Goal: Information Seeking & Learning: Learn about a topic

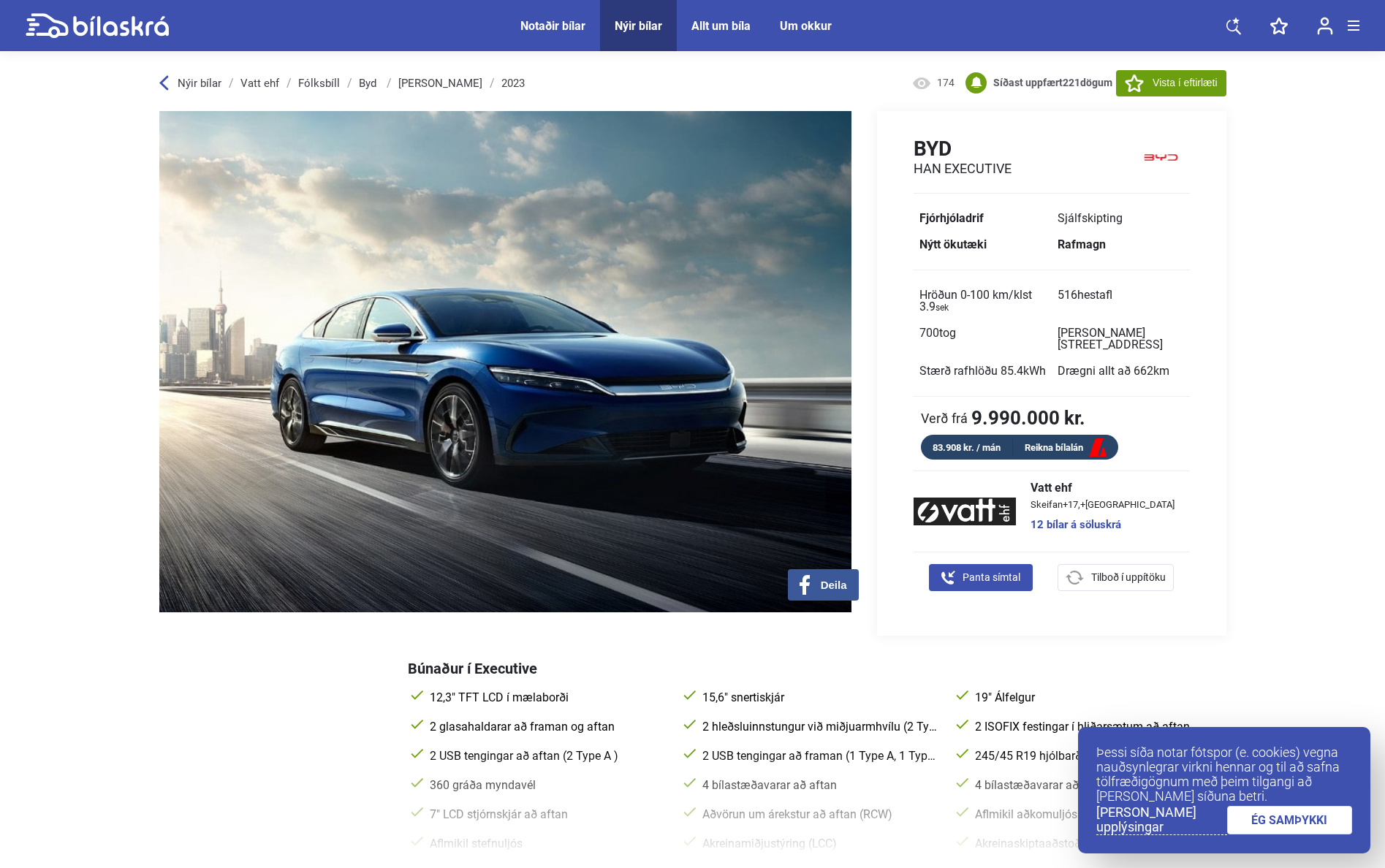
click at [186, 75] on div "Nýir bílar Vatt ehf [GEOGRAPHIC_DATA] Byd Han 2023 174 Síðast uppfært 221 dögum…" at bounding box center [693, 83] width 1067 height 56
click at [191, 81] on span "Nýir bílar" at bounding box center [200, 83] width 44 height 13
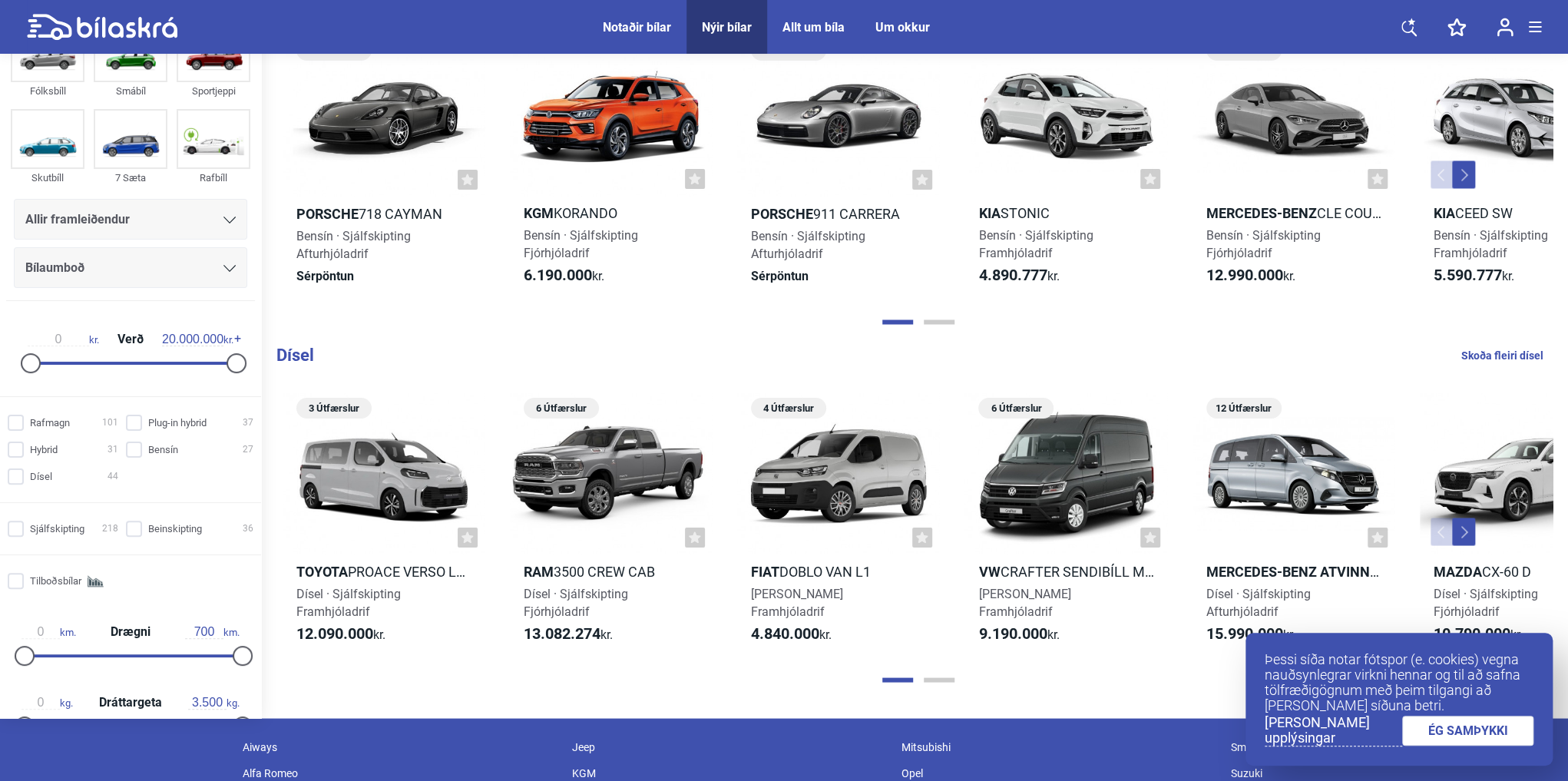
scroll to position [1437, 0]
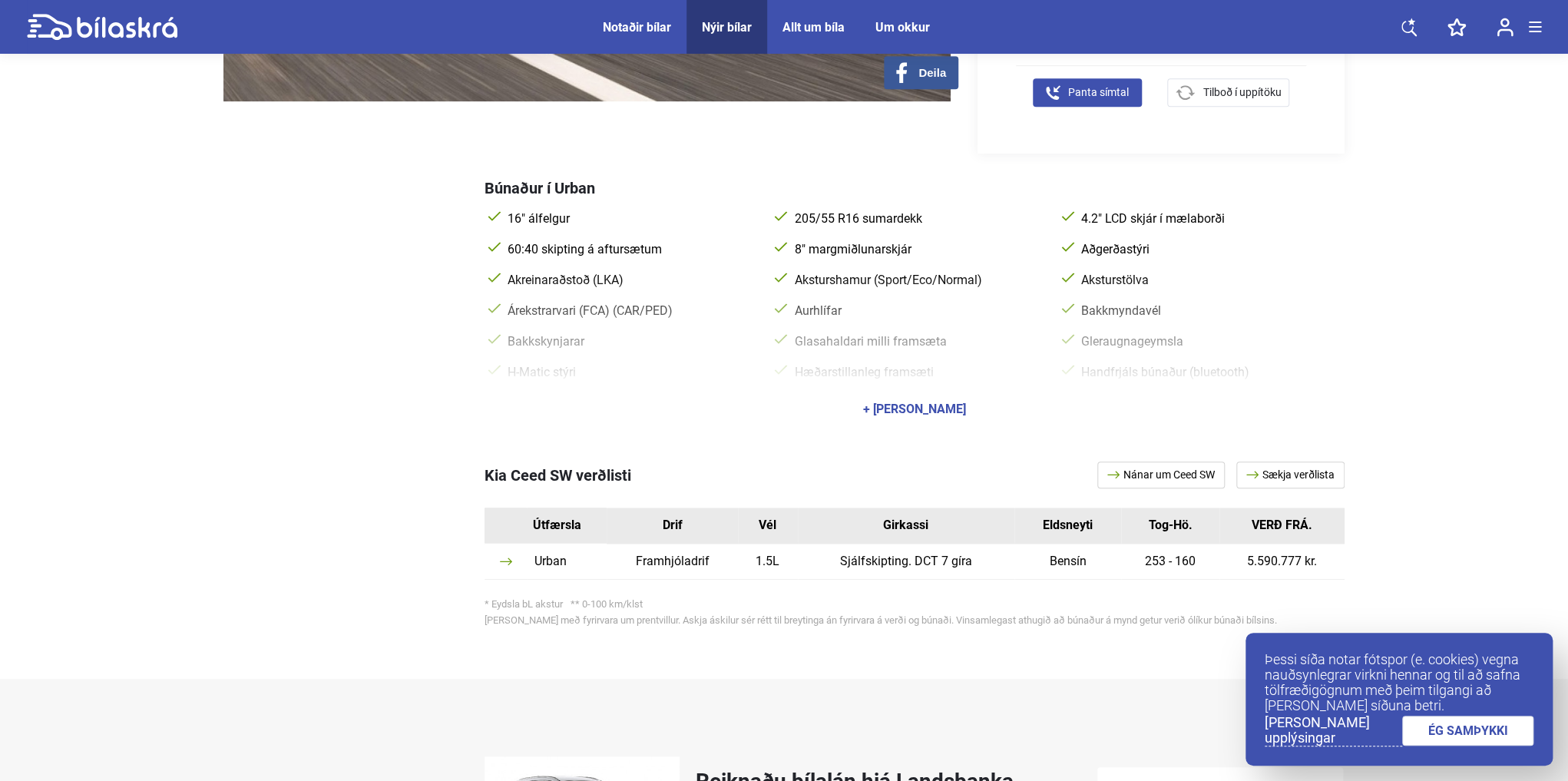
scroll to position [553, 0]
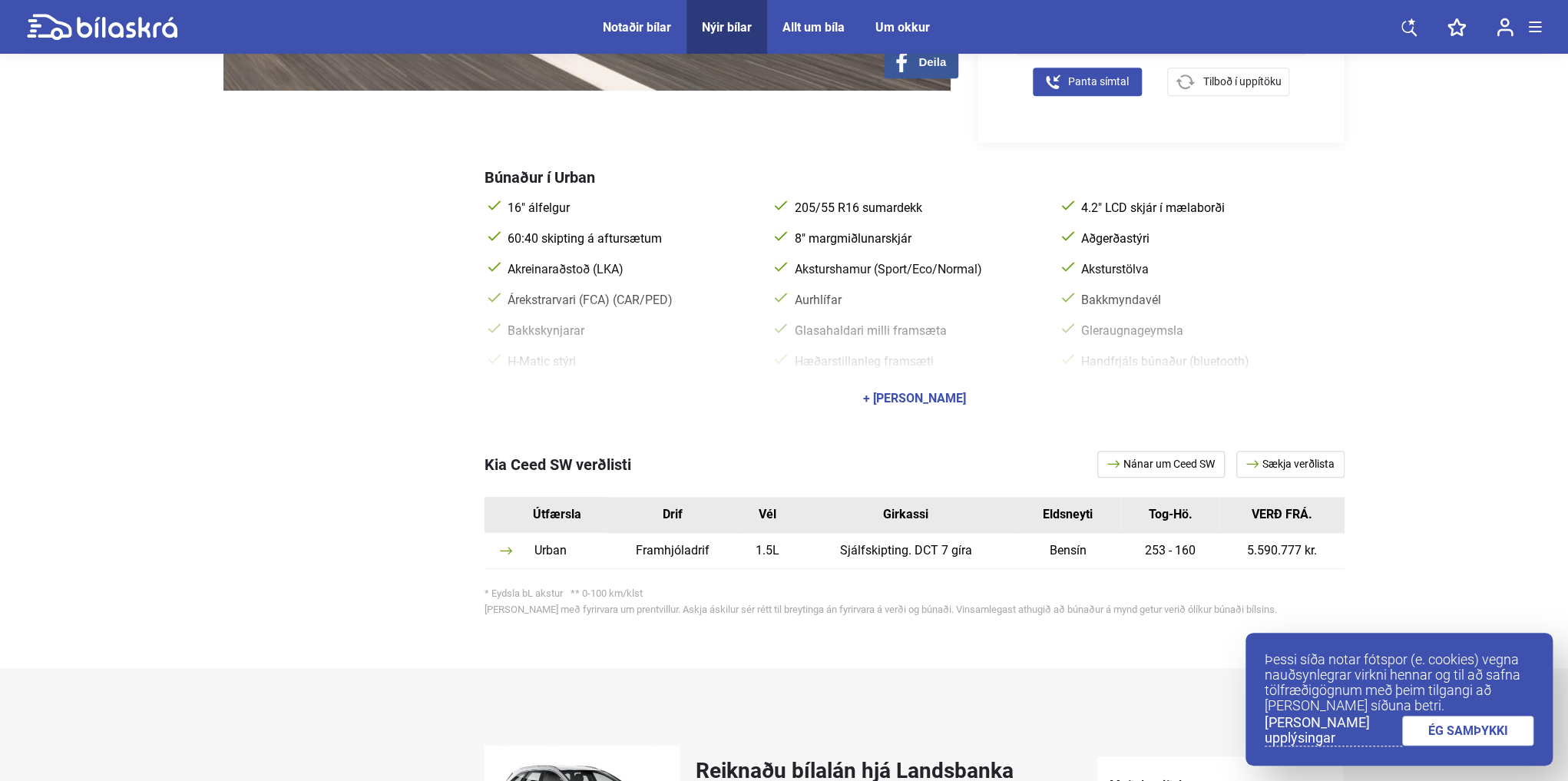
click at [935, 392] on div "+ [PERSON_NAME]" at bounding box center [914, 399] width 103 height 12
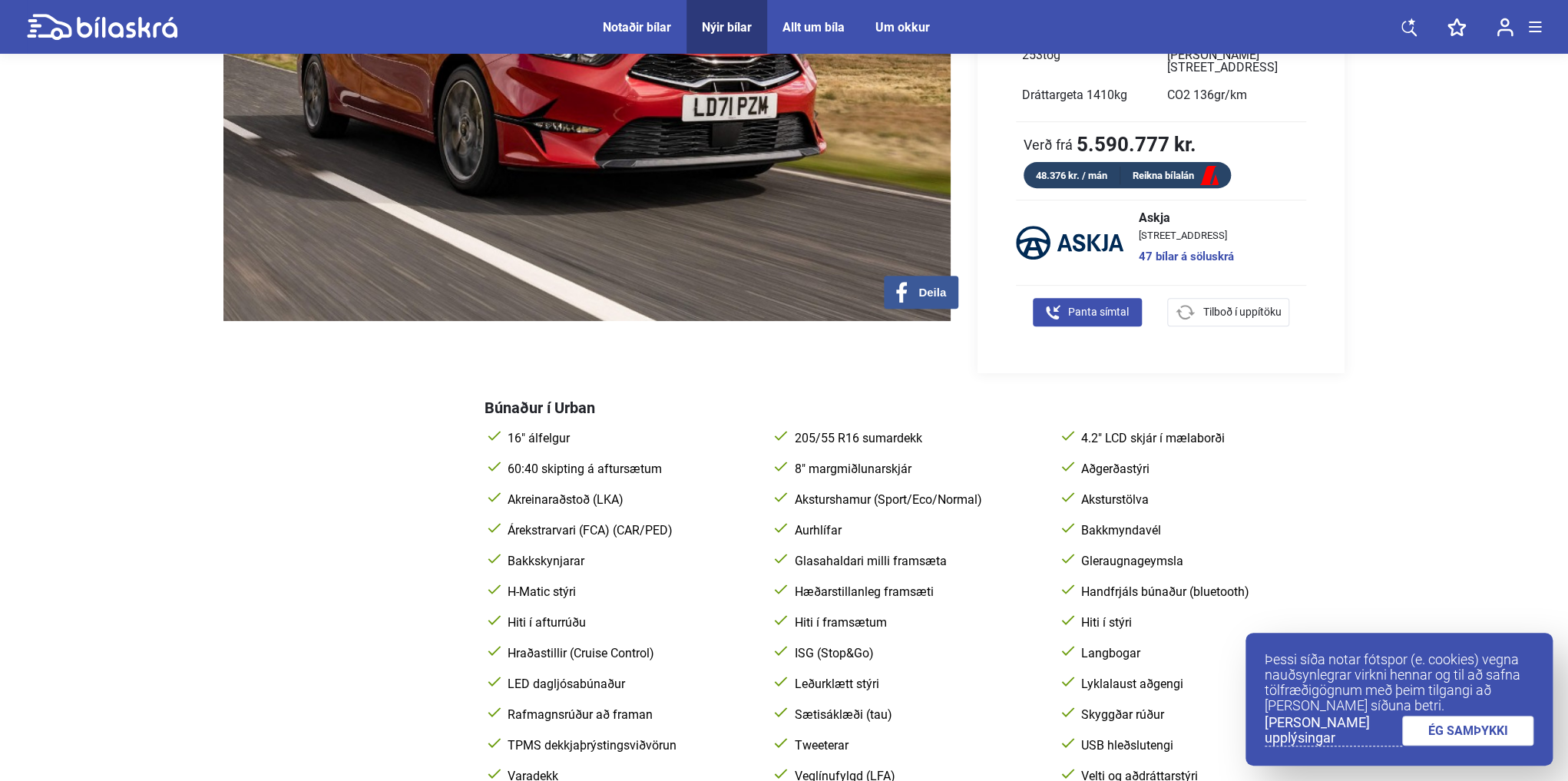
scroll to position [184, 0]
